Goal: Answer question/provide support: Share knowledge or assist other users

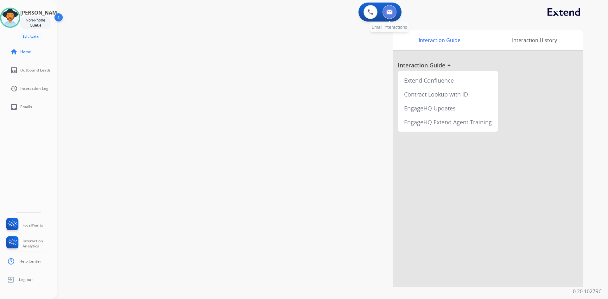
click at [391, 12] on img at bounding box center [390, 12] width 6 height 5
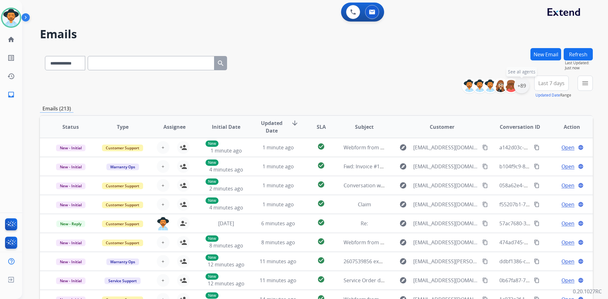
click at [523, 86] on div "+89" at bounding box center [521, 85] width 15 height 15
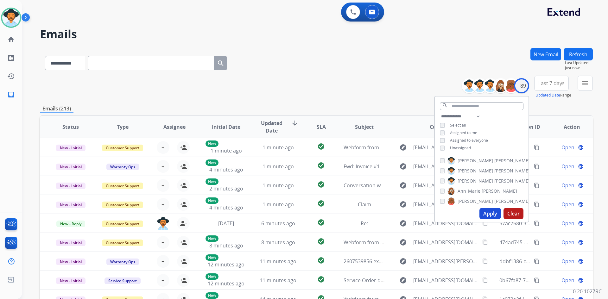
click at [459, 148] on span "Unassigned" at bounding box center [460, 147] width 21 height 5
click at [483, 216] on button "Apply" at bounding box center [491, 213] width 22 height 11
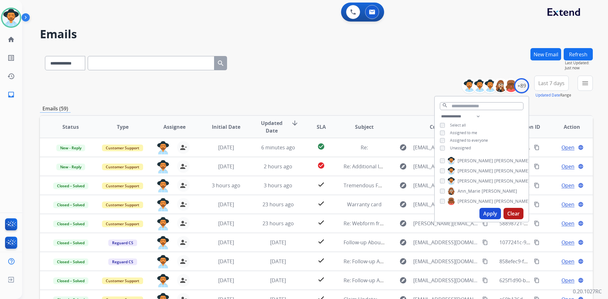
click at [274, 84] on div "**********" at bounding box center [316, 87] width 553 height 23
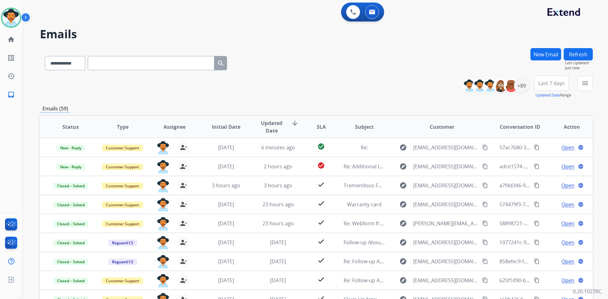
click at [548, 82] on span "Last 7 days" at bounding box center [552, 83] width 26 height 3
click at [539, 148] on div "Last 30 days" at bounding box center [549, 150] width 35 height 10
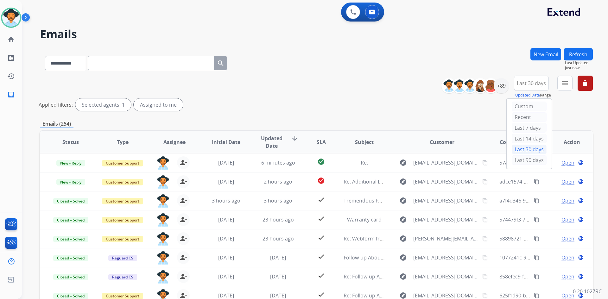
drag, startPoint x: 410, startPoint y: 44, endPoint x: 482, endPoint y: 59, distance: 73.9
click at [410, 44] on div "**********" at bounding box center [307, 172] width 571 height 299
click at [565, 83] on mat-icon "menu" at bounding box center [565, 84] width 8 height 8
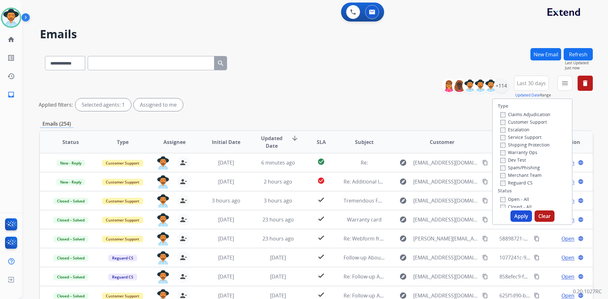
click at [514, 200] on label "Open - All" at bounding box center [515, 199] width 29 height 6
click at [517, 217] on button "Apply" at bounding box center [522, 216] width 22 height 11
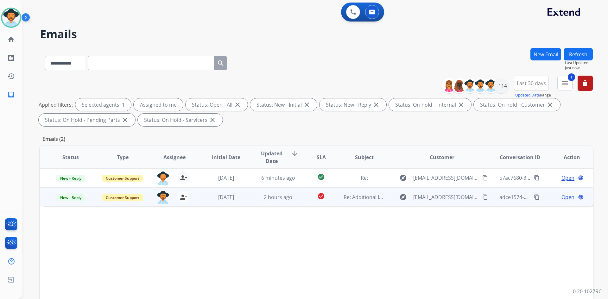
click at [482, 198] on mat-icon "content_copy" at bounding box center [485, 198] width 6 height 6
click at [563, 196] on span "Open" at bounding box center [568, 198] width 13 height 8
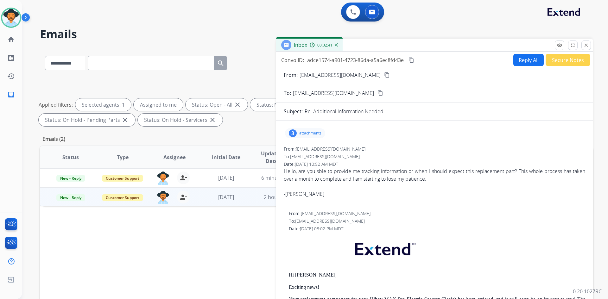
drag, startPoint x: 412, startPoint y: 60, endPoint x: 377, endPoint y: 78, distance: 39.0
click at [412, 60] on mat-icon "content_copy" at bounding box center [412, 60] width 6 height 6
click at [414, 59] on mat-icon "content_copy" at bounding box center [412, 60] width 6 height 6
click at [524, 59] on button "Reply All" at bounding box center [529, 60] width 30 height 12
select select "**********"
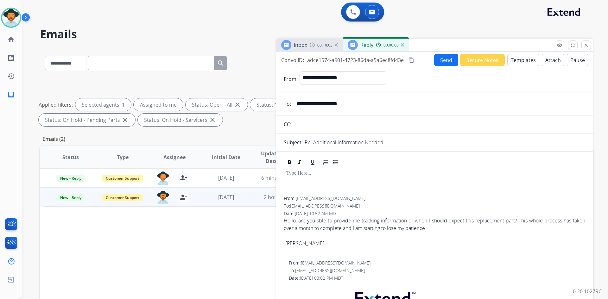
click at [519, 59] on button "Templates" at bounding box center [524, 60] width 32 height 12
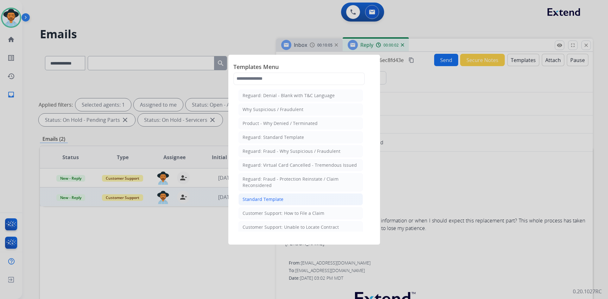
click at [285, 196] on li "Standard Template" at bounding box center [301, 200] width 125 height 12
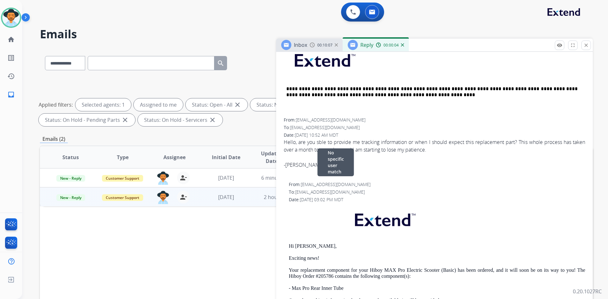
scroll to position [380, 0]
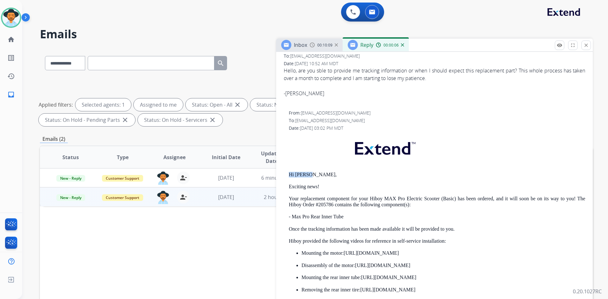
drag, startPoint x: 286, startPoint y: 173, endPoint x: 372, endPoint y: 176, distance: 85.3
click at [372, 176] on div "From: [EMAIL_ADDRESS][DOMAIN_NAME] To: [EMAIL_ADDRESS][DOMAIN_NAME] Date: [DATE…" at bounding box center [435, 261] width 302 height 303
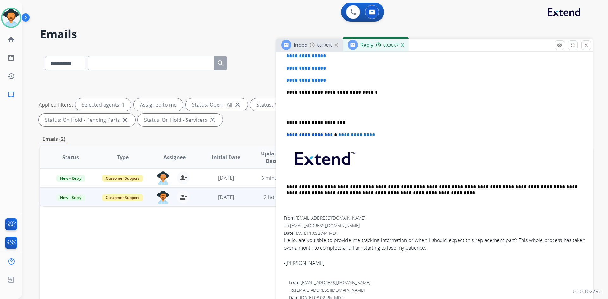
scroll to position [190, 0]
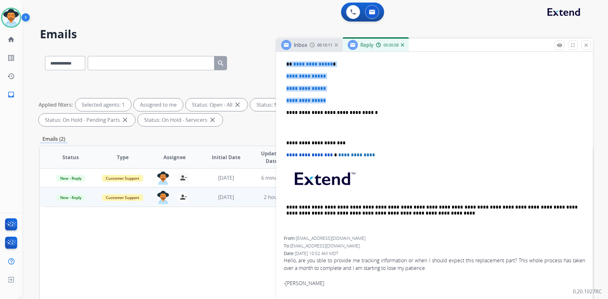
drag, startPoint x: 285, startPoint y: 64, endPoint x: 338, endPoint y: 99, distance: 63.4
click at [338, 99] on div "**********" at bounding box center [435, 128] width 302 height 218
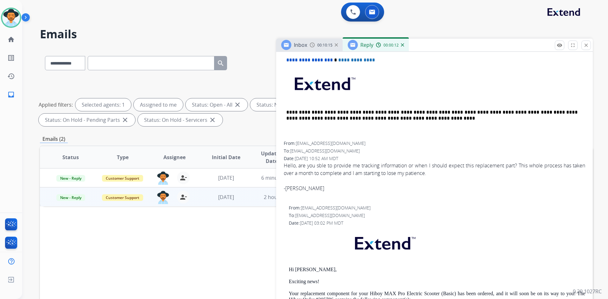
scroll to position [317, 0]
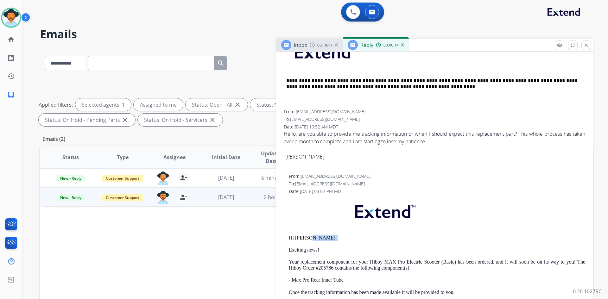
drag, startPoint x: 287, startPoint y: 241, endPoint x: 321, endPoint y: 240, distance: 34.6
drag, startPoint x: 308, startPoint y: 238, endPoint x: 280, endPoint y: 237, distance: 27.9
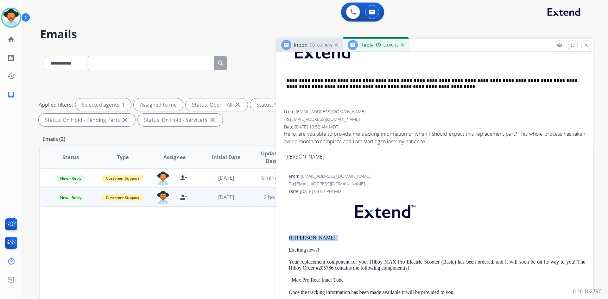
drag, startPoint x: 285, startPoint y: 237, endPoint x: 328, endPoint y: 238, distance: 42.5
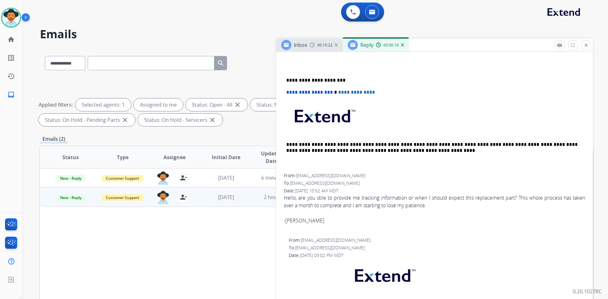
scroll to position [127, 0]
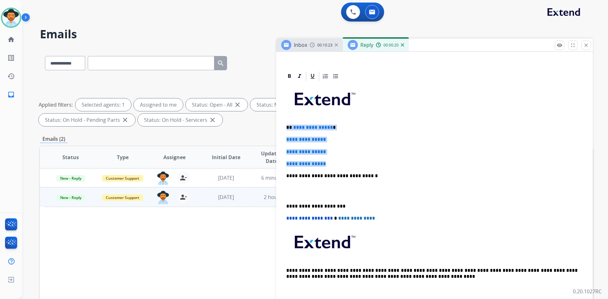
drag, startPoint x: 284, startPoint y: 127, endPoint x: 346, endPoint y: 159, distance: 69.6
click at [346, 159] on div "**********" at bounding box center [435, 191] width 302 height 218
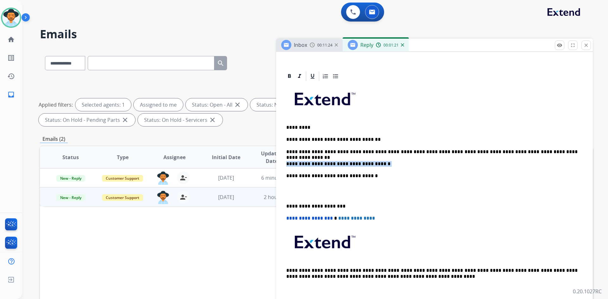
drag, startPoint x: 379, startPoint y: 163, endPoint x: 278, endPoint y: 161, distance: 101.1
click at [311, 190] on p at bounding box center [434, 192] width 297 height 12
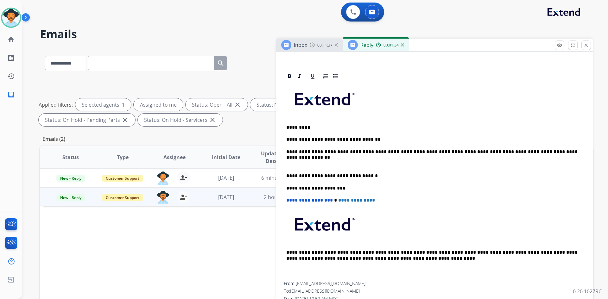
click at [306, 163] on p at bounding box center [431, 164] width 291 height 6
drag, startPoint x: 449, startPoint y: 165, endPoint x: 472, endPoint y: 171, distance: 24.5
click at [449, 165] on p "**********" at bounding box center [431, 164] width 291 height 6
click at [455, 164] on p "**********" at bounding box center [431, 164] width 291 height 6
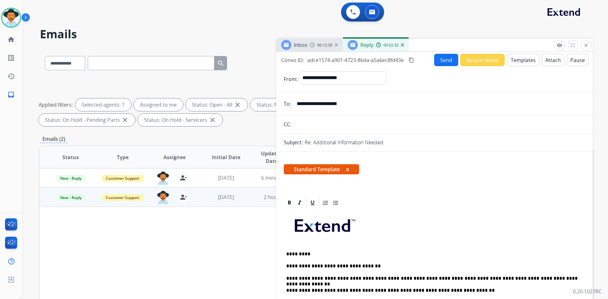
click at [448, 59] on button "Send" at bounding box center [446, 60] width 24 height 12
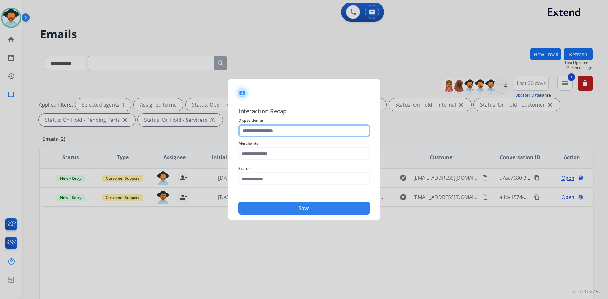
click at [294, 129] on input "text" at bounding box center [304, 131] width 131 height 13
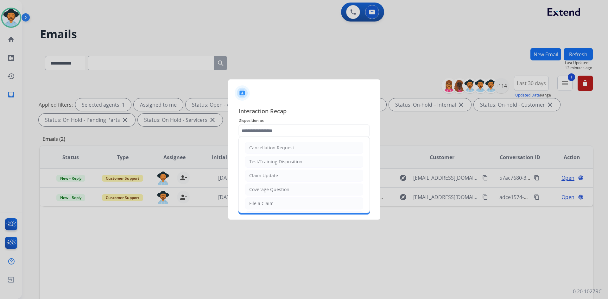
click at [284, 124] on span "Disposition as" at bounding box center [304, 121] width 131 height 8
click at [284, 128] on input "text" at bounding box center [304, 131] width 131 height 13
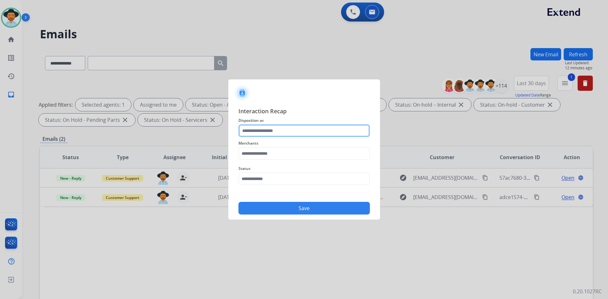
click at [284, 129] on input "text" at bounding box center [304, 131] width 131 height 13
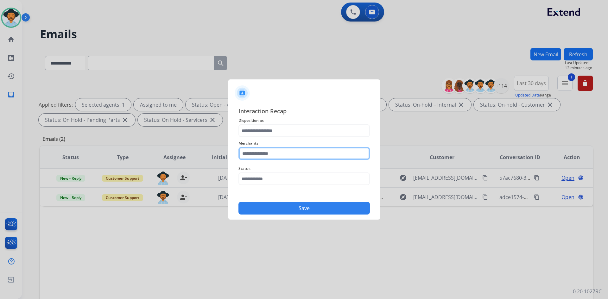
click at [272, 157] on input "text" at bounding box center [304, 153] width 131 height 13
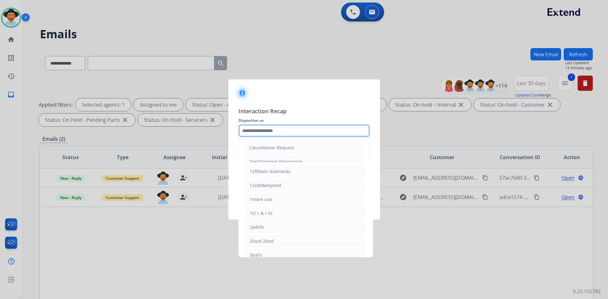
click at [284, 130] on input "text" at bounding box center [304, 131] width 131 height 13
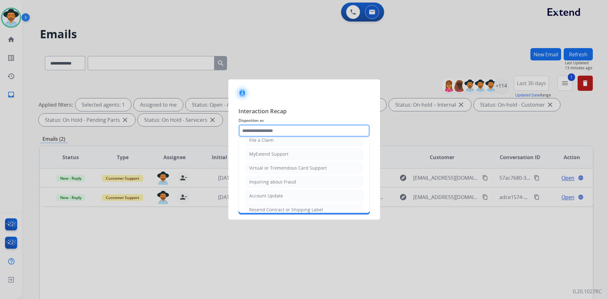
scroll to position [99, 0]
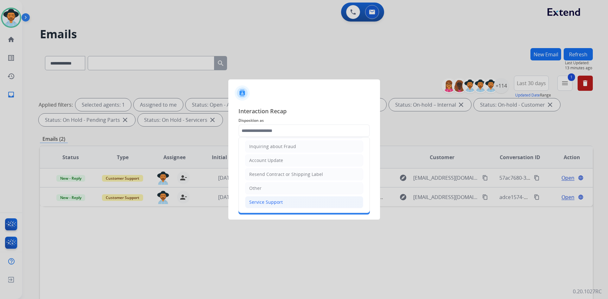
click at [269, 203] on div "Service Support" at bounding box center [266, 202] width 34 height 6
type input "**********"
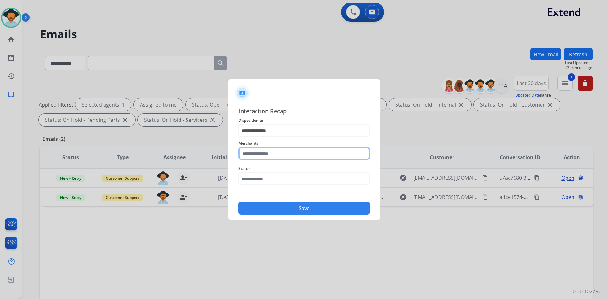
drag, startPoint x: 284, startPoint y: 152, endPoint x: 280, endPoint y: 152, distance: 3.8
click at [284, 152] on input "text" at bounding box center [304, 153] width 131 height 13
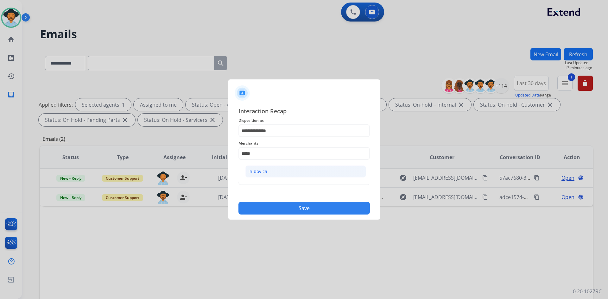
click at [277, 169] on li "hiboy ca" at bounding box center [306, 172] width 121 height 12
type input "********"
click at [274, 185] on input "text" at bounding box center [304, 179] width 131 height 13
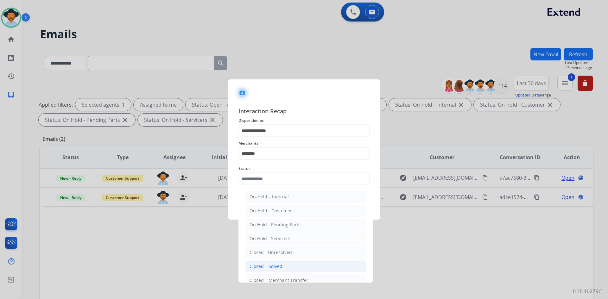
click at [288, 265] on li "Closed – Solved" at bounding box center [306, 267] width 121 height 12
type input "**********"
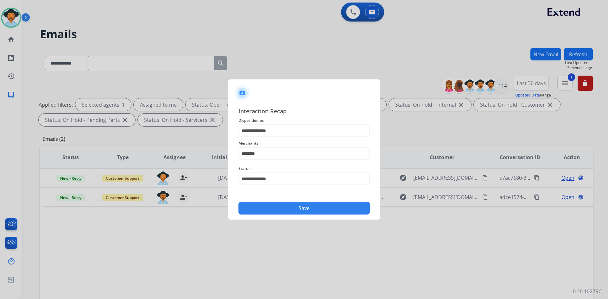
click at [291, 213] on button "Save" at bounding box center [304, 208] width 131 height 13
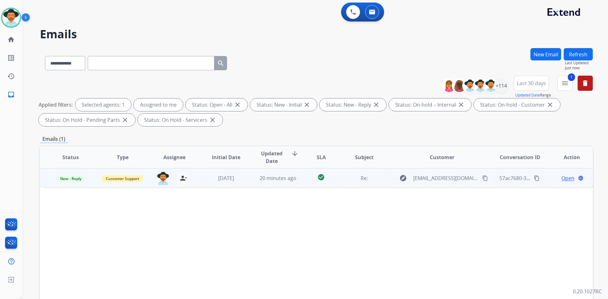
click at [482, 179] on mat-icon "content_copy" at bounding box center [485, 179] width 6 height 6
click at [566, 180] on span "Open" at bounding box center [568, 179] width 13 height 8
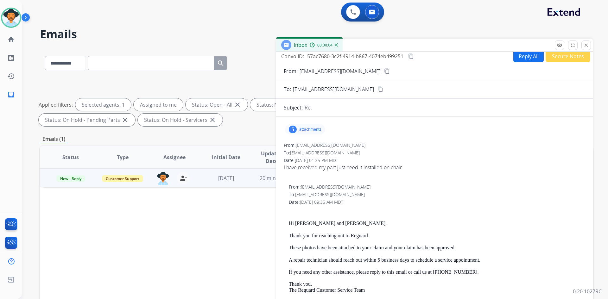
scroll to position [0, 0]
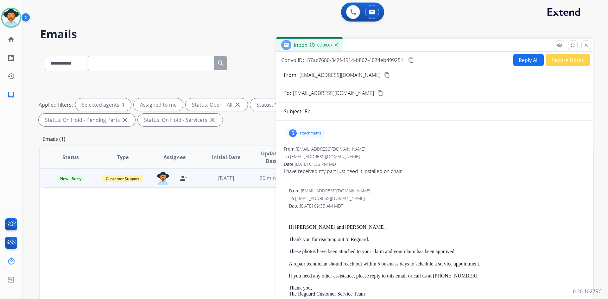
click at [384, 75] on mat-icon "content_copy" at bounding box center [387, 75] width 6 height 6
click at [411, 59] on mat-icon "content_copy" at bounding box center [411, 60] width 6 height 6
click at [585, 44] on mat-icon "close" at bounding box center [587, 45] width 6 height 6
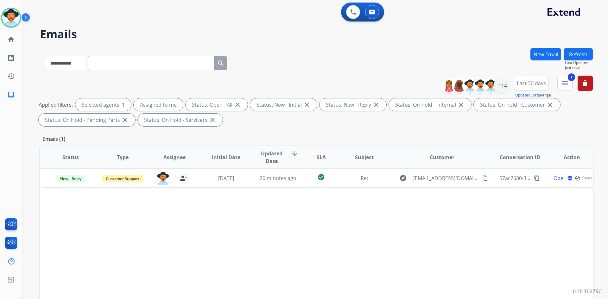
click at [27, 17] on img at bounding box center [27, 19] width 11 height 12
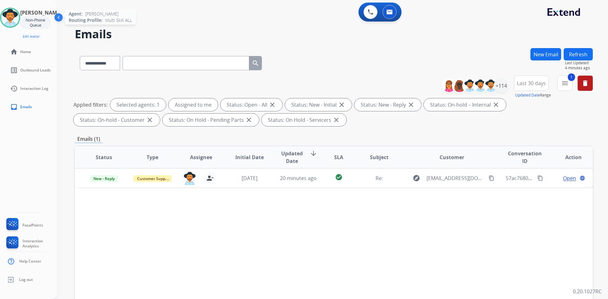
click at [10, 22] on img at bounding box center [10, 18] width 18 height 18
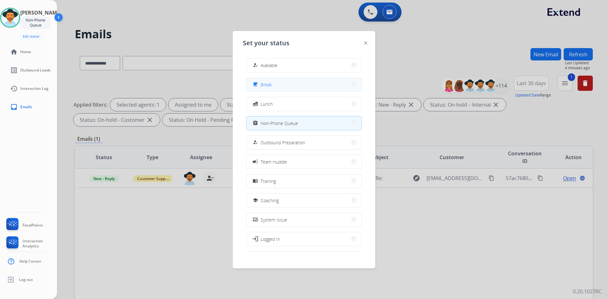
click at [295, 86] on button "free_breakfast Break" at bounding box center [303, 85] width 115 height 14
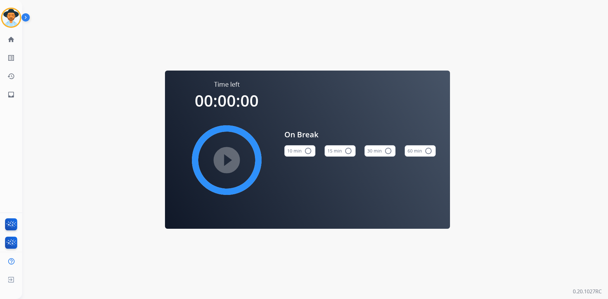
click at [346, 152] on mat-icon "radio_button_unchecked" at bounding box center [349, 151] width 8 height 8
click at [231, 159] on mat-icon "play_circle_filled" at bounding box center [227, 161] width 8 height 8
click at [18, 18] on img at bounding box center [11, 18] width 18 height 18
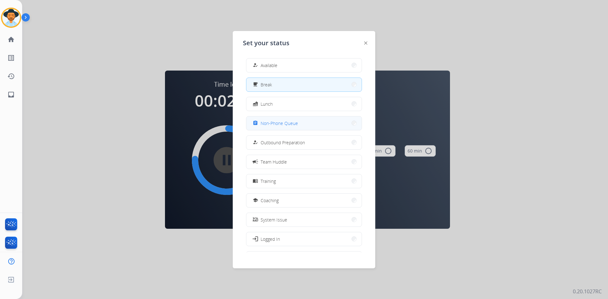
click at [297, 127] on div "assignment Non-Phone Queue" at bounding box center [275, 123] width 47 height 8
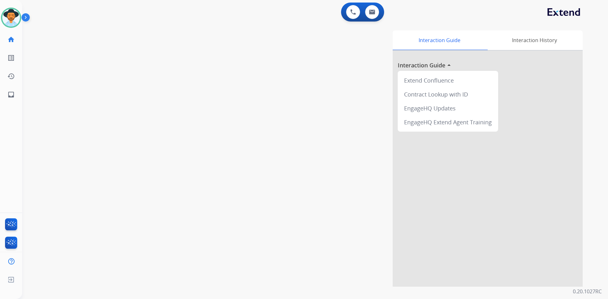
click at [28, 18] on img at bounding box center [27, 19] width 11 height 12
